Goal: Task Accomplishment & Management: Manage account settings

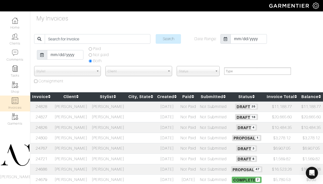
select select
click at [117, 166] on td "[PERSON_NAME]" at bounding box center [107, 169] width 37 height 10
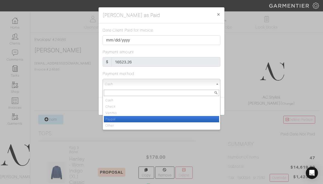
scroll to position [147, 0]
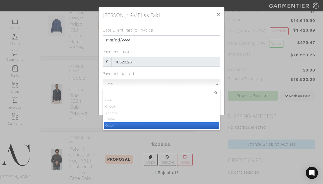
click at [195, 124] on li "Other" at bounding box center [161, 125] width 115 height 6
select select "Other"
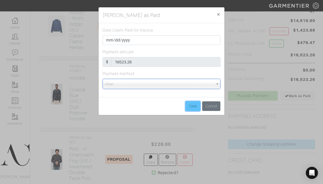
click at [195, 104] on input "Save" at bounding box center [192, 106] width 15 height 10
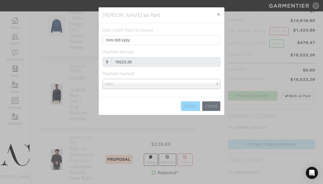
type input "Save"
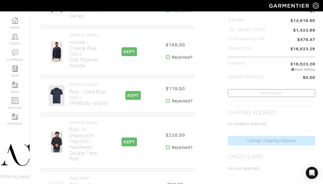
scroll to position [0, 0]
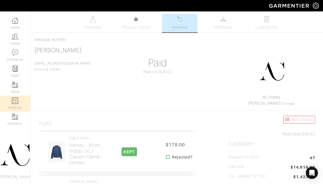
click at [15, 101] on img at bounding box center [15, 101] width 6 height 6
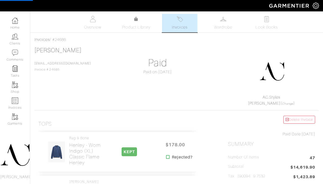
select select
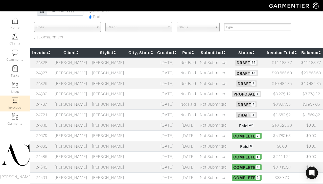
scroll to position [54, 0]
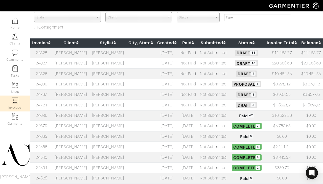
click at [77, 84] on td "Lindsay Foley" at bounding box center [71, 84] width 37 height 10
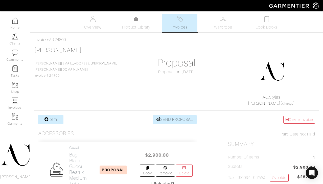
scroll to position [141, 0]
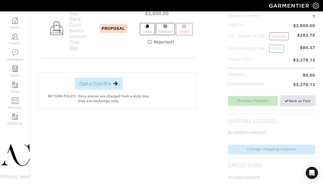
click at [283, 101] on link "Mark as Paid" at bounding box center [297, 101] width 35 height 10
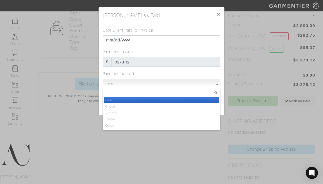
click at [200, 85] on span "Cash" at bounding box center [159, 84] width 109 height 10
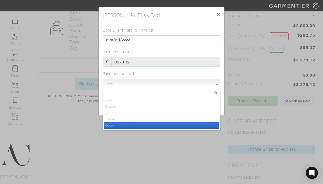
click at [186, 125] on li "Other" at bounding box center [161, 125] width 115 height 6
select select "Other"
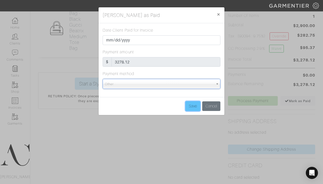
click at [190, 103] on input "Save" at bounding box center [192, 106] width 15 height 10
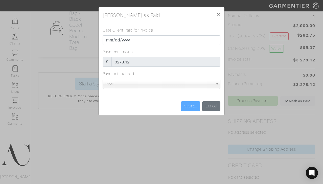
type input "Save"
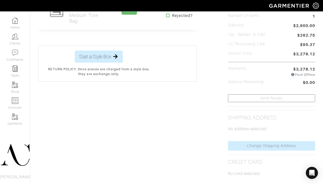
scroll to position [0, 0]
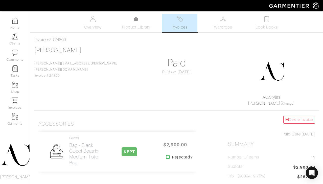
click at [219, 13] on div "Company Settings Manage Subscription My Profile Stylists Sign Out Home Clients …" at bounding box center [161, 171] width 323 height 342
click at [17, 100] on img at bounding box center [15, 101] width 6 height 6
select select
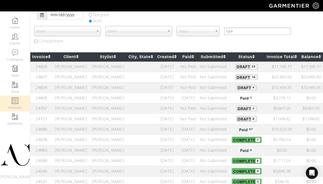
scroll to position [55, 0]
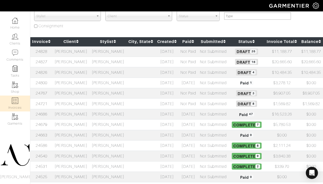
click at [147, 93] on td at bounding box center [140, 93] width 29 height 10
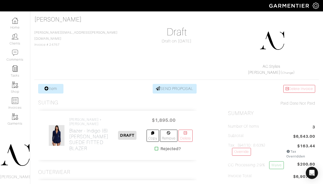
scroll to position [15, 0]
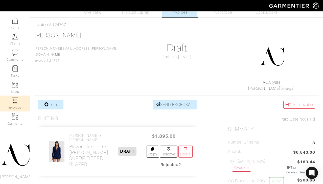
click at [13, 100] on img at bounding box center [15, 101] width 6 height 6
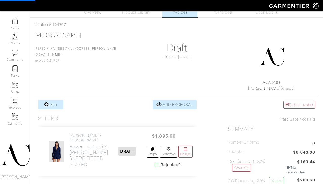
select select
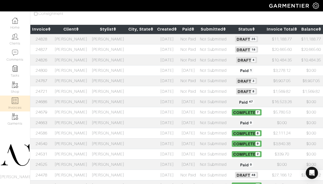
scroll to position [93, 0]
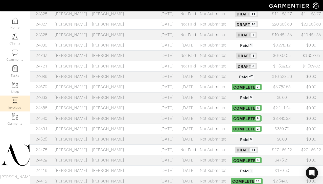
click at [114, 149] on td "[PERSON_NAME]" at bounding box center [107, 149] width 37 height 10
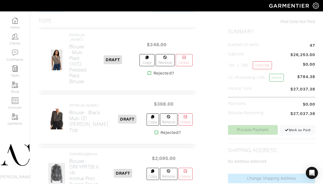
scroll to position [121, 0]
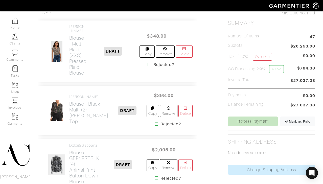
click at [155, 123] on icon at bounding box center [157, 124] width 4 height 4
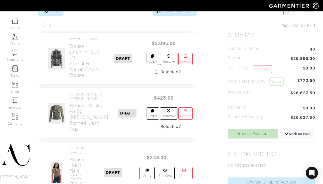
scroll to position [101, 0]
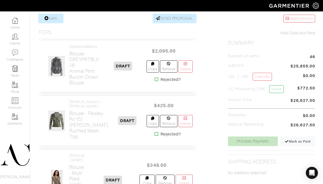
click at [157, 79] on icon at bounding box center [157, 79] width 4 height 4
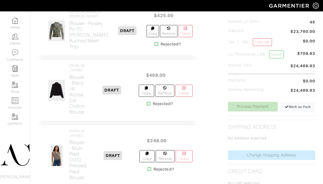
scroll to position [160, 0]
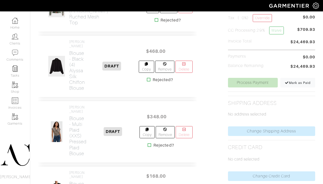
click at [148, 82] on icon at bounding box center [149, 80] width 4 height 4
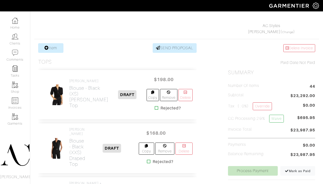
scroll to position [134, 0]
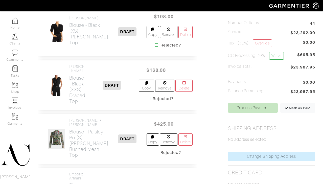
click at [147, 99] on icon at bounding box center [149, 98] width 4 height 4
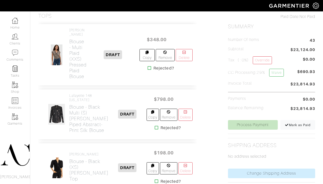
scroll to position [129, 0]
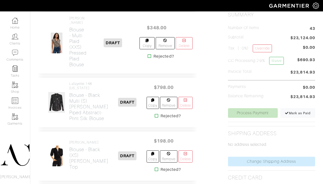
click at [155, 118] on icon at bounding box center [157, 116] width 4 height 4
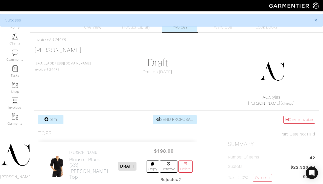
scroll to position [107, 0]
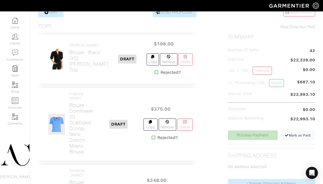
click at [153, 138] on icon at bounding box center [154, 137] width 4 height 4
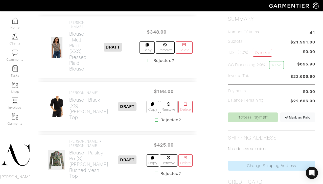
scroll to position [191, 0]
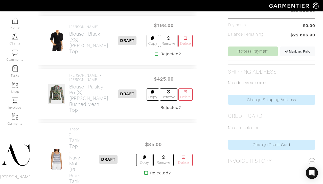
click at [155, 109] on icon at bounding box center [157, 107] width 4 height 4
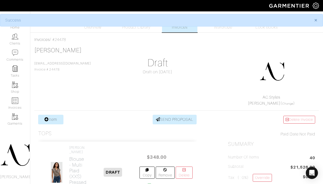
scroll to position [159, 0]
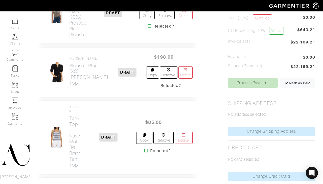
click at [145, 149] on icon at bounding box center [146, 151] width 4 height 4
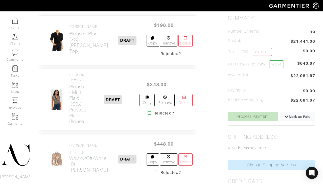
scroll to position [161, 0]
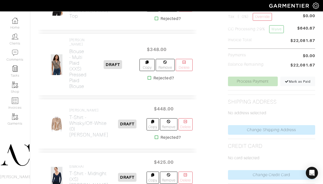
click at [155, 135] on icon at bounding box center [157, 137] width 4 height 4
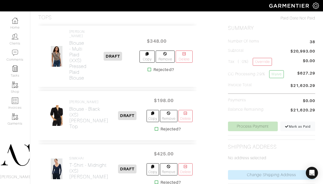
scroll to position [158, 0]
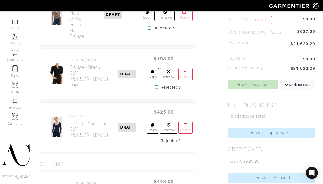
click at [155, 138] on icon at bounding box center [157, 140] width 4 height 4
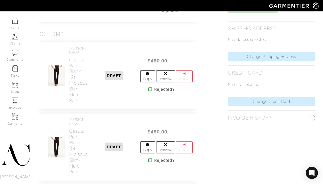
scroll to position [257, 0]
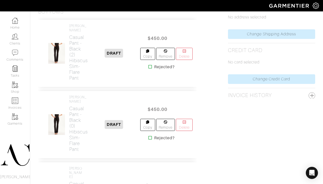
click at [150, 136] on icon at bounding box center [150, 138] width 4 height 4
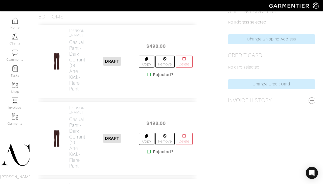
scroll to position [257, 0]
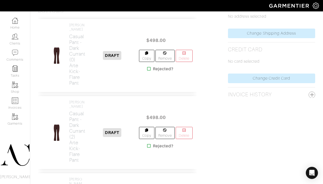
click at [148, 67] on icon at bounding box center [149, 69] width 4 height 4
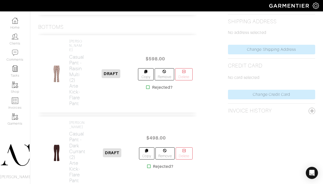
scroll to position [275, 0]
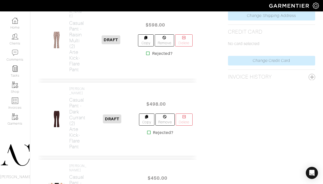
click at [147, 51] on icon at bounding box center [148, 53] width 4 height 4
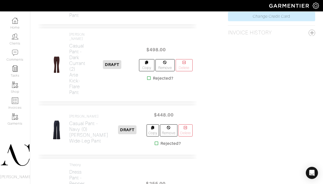
scroll to position [376, 0]
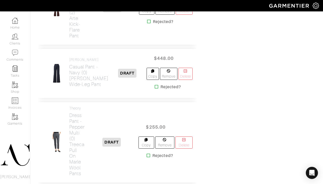
click at [155, 89] on icon at bounding box center [157, 87] width 4 height 4
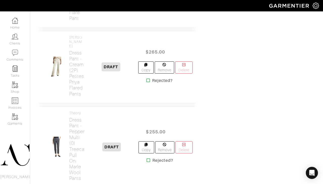
scroll to position [375, 0]
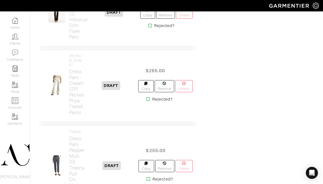
click at [146, 97] on icon at bounding box center [148, 99] width 4 height 4
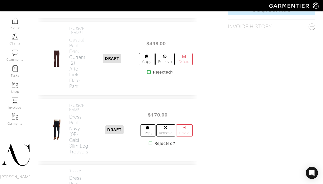
scroll to position [340, 0]
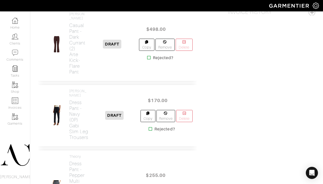
click at [151, 127] on icon at bounding box center [151, 129] width 4 height 4
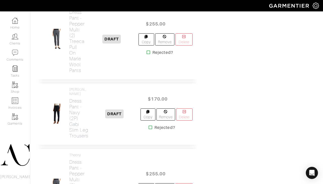
scroll to position [434, 0]
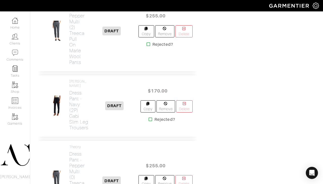
click at [149, 117] on icon at bounding box center [151, 119] width 4 height 4
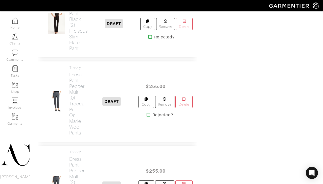
scroll to position [420, 0]
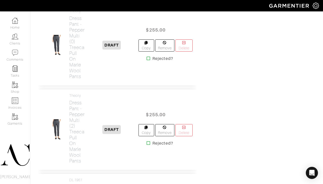
click at [148, 56] on icon at bounding box center [149, 58] width 4 height 4
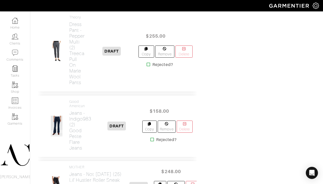
scroll to position [503, 0]
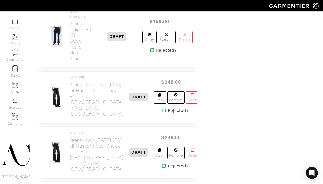
click at [162, 112] on icon at bounding box center [164, 110] width 4 height 4
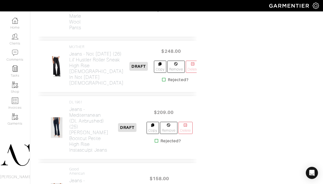
scroll to position [485, 0]
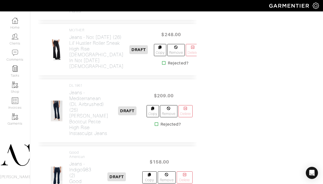
click at [162, 65] on icon at bounding box center [164, 63] width 4 height 4
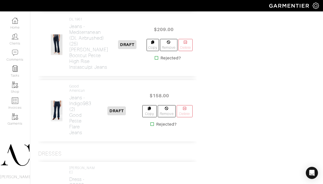
scroll to position [559, 0]
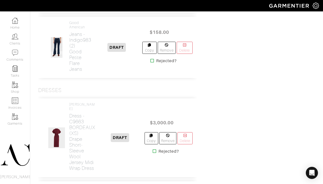
click at [152, 63] on icon at bounding box center [152, 61] width 4 height 4
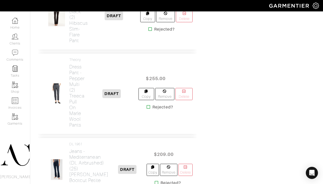
scroll to position [410, 0]
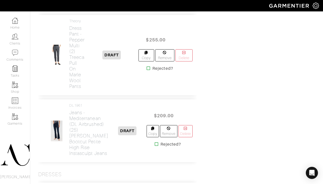
click at [156, 142] on icon at bounding box center [157, 144] width 4 height 4
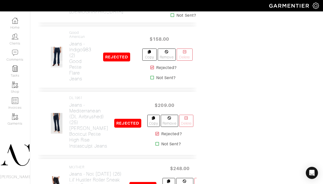
scroll to position [3249, 0]
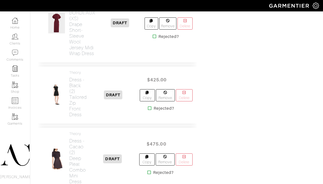
scroll to position [612, 0]
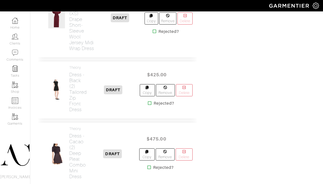
click at [149, 101] on icon at bounding box center [150, 103] width 4 height 4
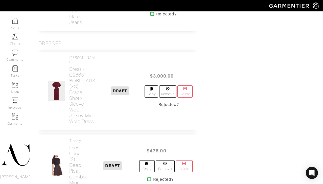
scroll to position [631, 0]
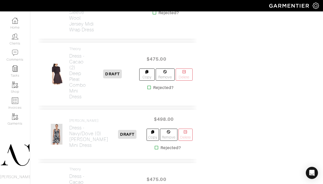
click at [148, 85] on icon at bounding box center [149, 87] width 4 height 4
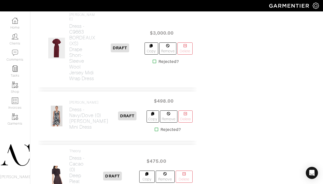
scroll to position [657, 0]
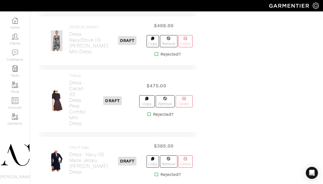
click at [148, 112] on icon at bounding box center [149, 114] width 4 height 4
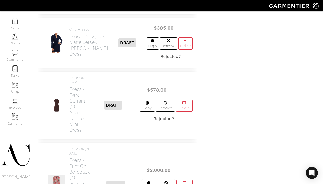
scroll to position [697, 0]
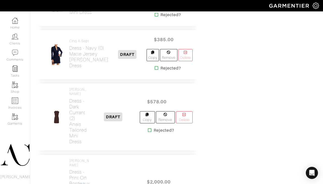
click at [149, 128] on icon at bounding box center [150, 130] width 4 height 4
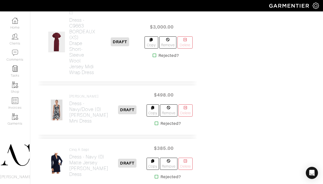
scroll to position [617, 0]
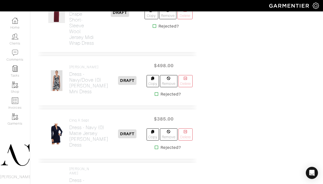
click at [155, 92] on icon at bounding box center [157, 94] width 4 height 4
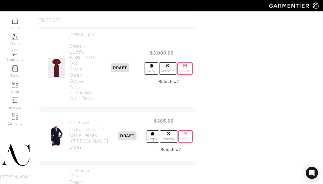
scroll to position [584, 0]
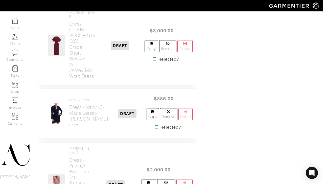
click at [155, 125] on icon at bounding box center [157, 127] width 4 height 4
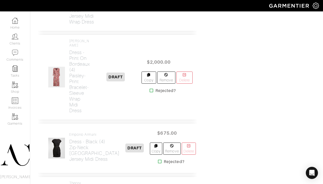
scroll to position [725, 0]
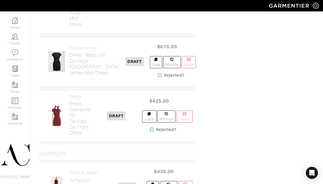
click at [158, 76] on icon at bounding box center [160, 75] width 4 height 4
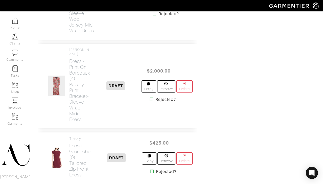
scroll to position [655, 0]
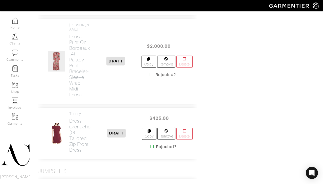
click at [151, 144] on icon at bounding box center [152, 146] width 4 height 4
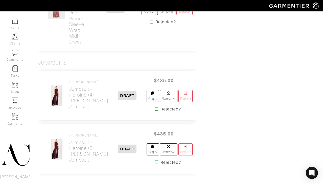
scroll to position [732, 0]
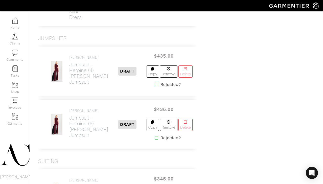
click at [155, 82] on icon at bounding box center [157, 84] width 4 height 4
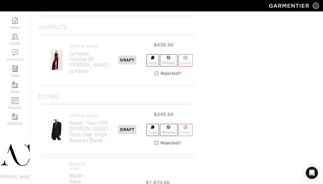
scroll to position [783, 0]
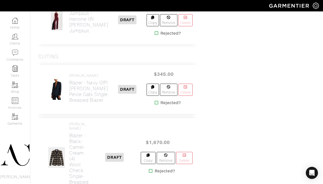
click at [155, 101] on icon at bounding box center [157, 103] width 4 height 4
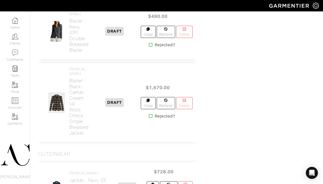
scroll to position [864, 0]
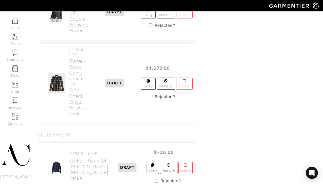
click at [150, 94] on icon at bounding box center [151, 96] width 4 height 4
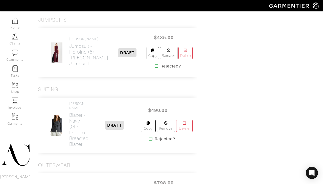
scroll to position [809, 0]
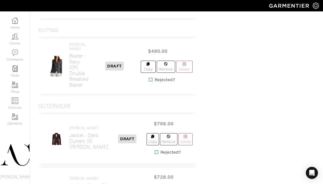
click at [150, 78] on icon at bounding box center [151, 80] width 4 height 4
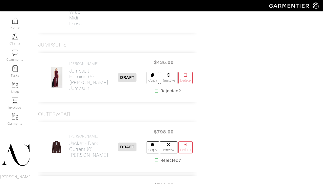
scroll to position [798, 0]
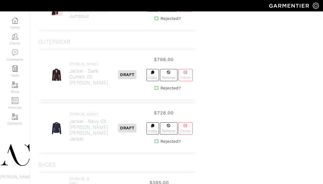
click at [155, 86] on icon at bounding box center [157, 88] width 4 height 4
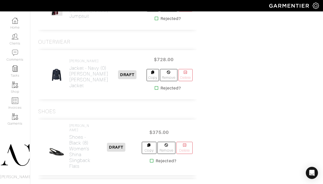
scroll to position [815, 0]
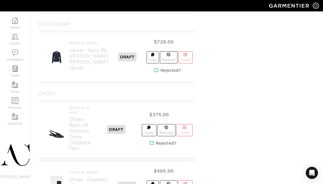
click at [155, 68] on icon at bounding box center [157, 70] width 4 height 4
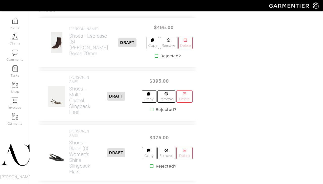
scroll to position [888, 0]
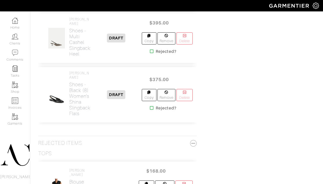
click at [150, 106] on icon at bounding box center [152, 108] width 4 height 4
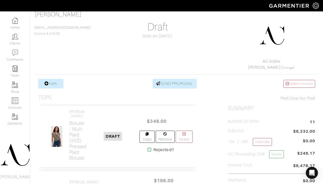
scroll to position [79, 0]
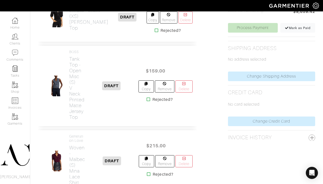
scroll to position [206, 0]
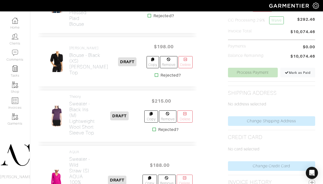
scroll to position [97, 0]
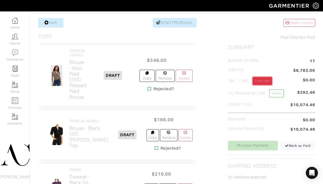
click at [263, 81] on link "Override" at bounding box center [262, 81] width 19 height 8
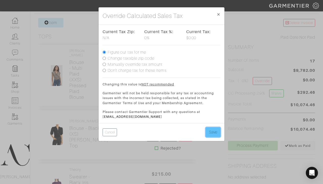
click at [215, 132] on button "Save" at bounding box center [213, 132] width 15 height 10
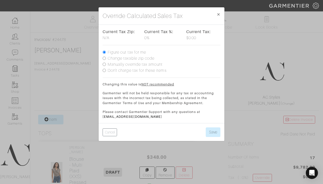
scroll to position [73, 0]
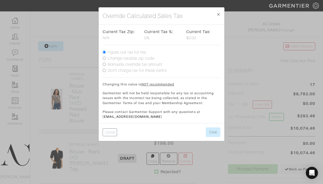
click at [105, 58] on input "Change taxable zip code" at bounding box center [104, 58] width 3 height 3
radio input "true"
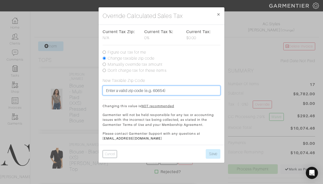
click at [187, 92] on input "text" at bounding box center [162, 91] width 118 height 10
type input "90094"
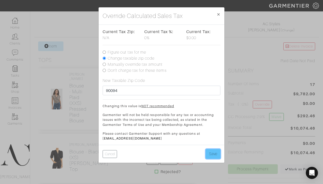
click at [209, 155] on button "Save" at bounding box center [213, 154] width 15 height 10
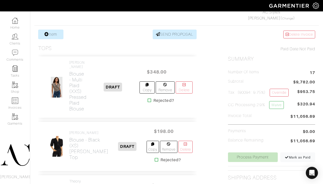
scroll to position [96, 0]
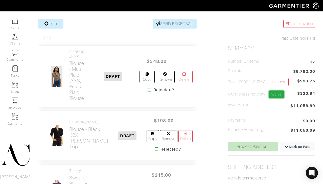
click at [277, 94] on link "Waive" at bounding box center [276, 94] width 15 height 8
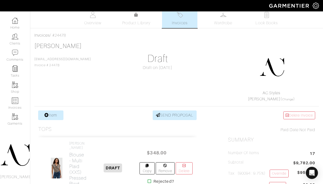
scroll to position [1, 0]
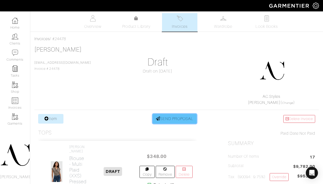
click at [177, 118] on link "SEND PROPOSAL" at bounding box center [175, 119] width 44 height 10
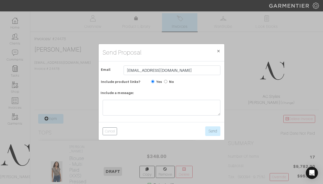
click at [166, 82] on input "No" at bounding box center [165, 81] width 3 height 3
radio input "true"
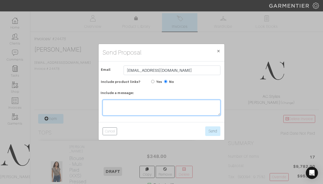
click at [167, 112] on textarea at bounding box center [162, 108] width 118 height 16
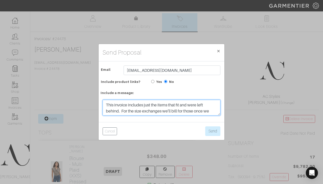
scroll to position [18, 0]
type textarea "Hi Raluca, This invoice includes just the items that fit and were left behind. …"
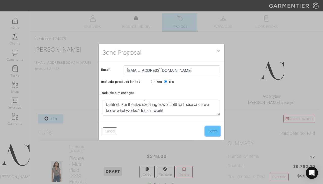
click at [212, 132] on button "Send" at bounding box center [212, 131] width 15 height 10
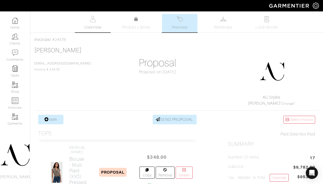
click at [90, 19] on img at bounding box center [93, 19] width 6 height 6
